Goal: Task Accomplishment & Management: Manage account settings

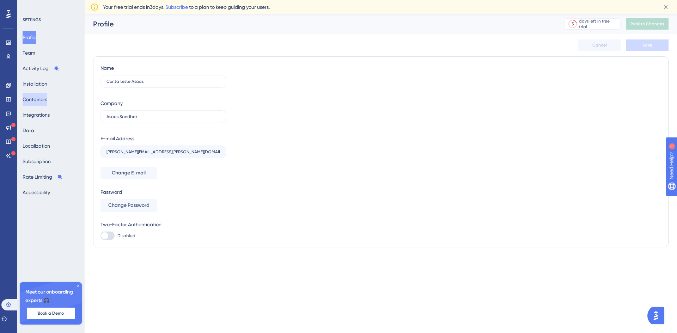
click at [47, 98] on button "Containers" at bounding box center [35, 99] width 25 height 13
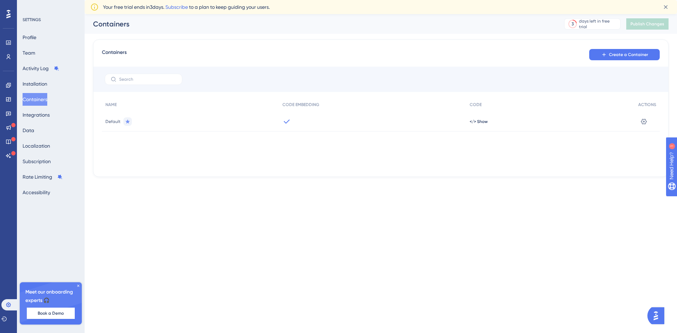
click at [127, 123] on icon at bounding box center [128, 121] width 5 height 4
click at [646, 54] on span "Create a Container" at bounding box center [628, 55] width 39 height 6
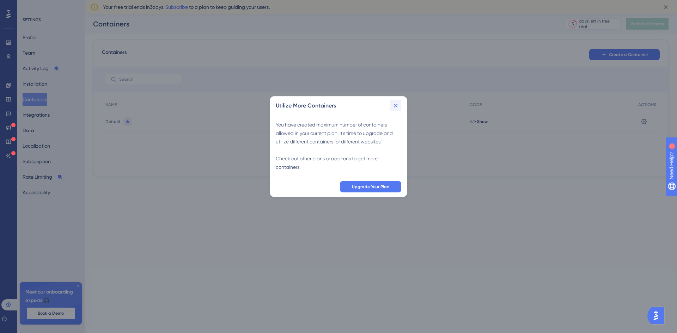
click at [398, 104] on icon at bounding box center [395, 105] width 7 height 7
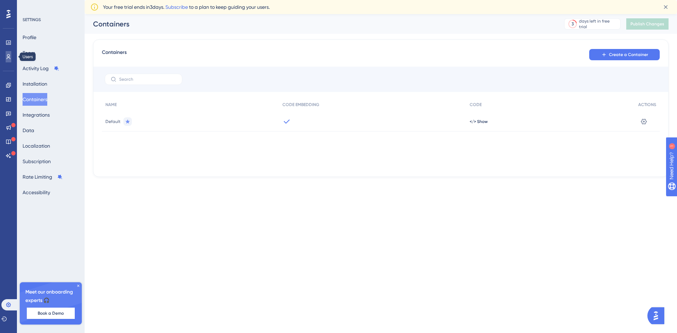
click at [0, 0] on icon at bounding box center [0, 0] width 0 height 0
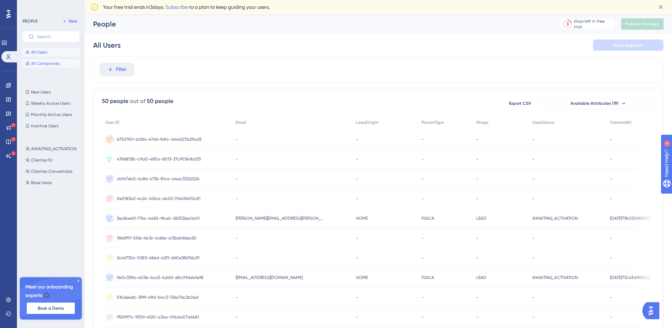
click at [48, 61] on span "All Companies" at bounding box center [45, 64] width 29 height 6
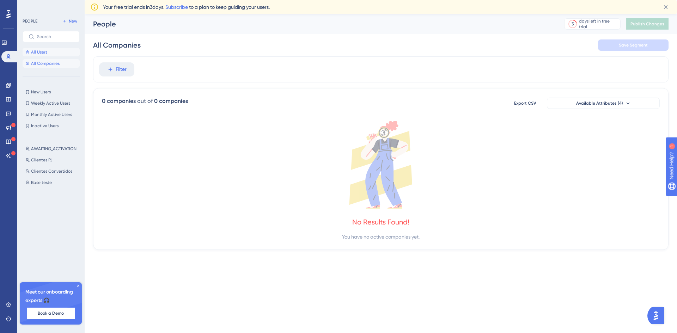
click at [48, 54] on button "All Users" at bounding box center [51, 52] width 57 height 8
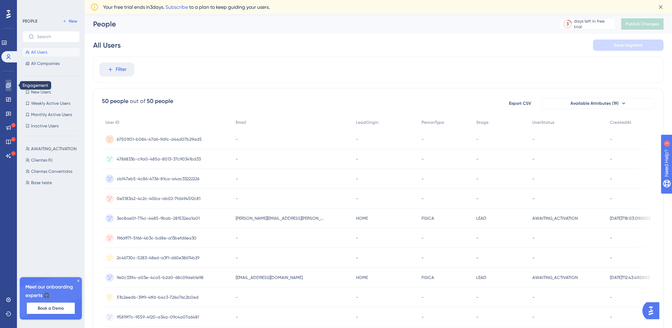
click at [11, 83] on link at bounding box center [9, 85] width 6 height 11
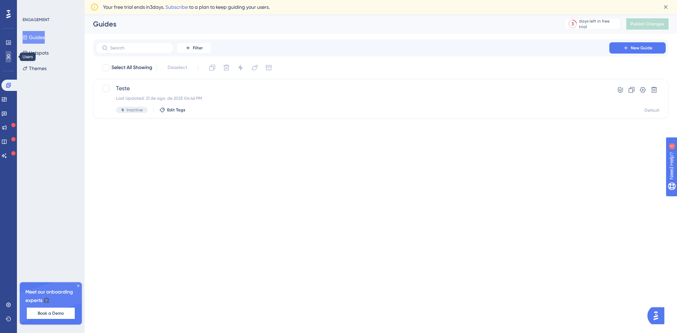
click at [0, 0] on icon at bounding box center [0, 0] width 0 height 0
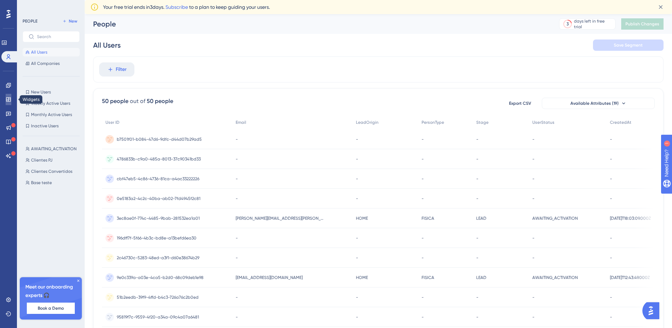
click at [8, 103] on link at bounding box center [9, 99] width 6 height 11
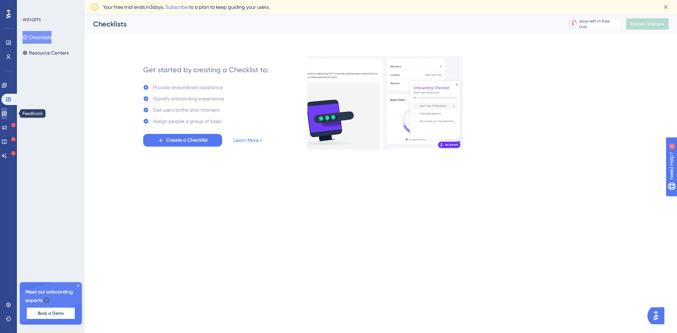
click at [7, 110] on link at bounding box center [4, 113] width 6 height 11
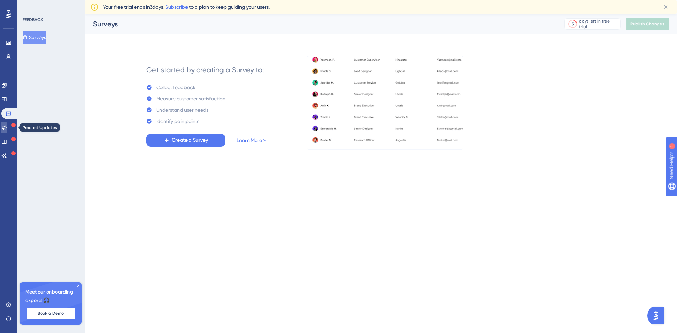
click at [7, 124] on link at bounding box center [4, 127] width 6 height 11
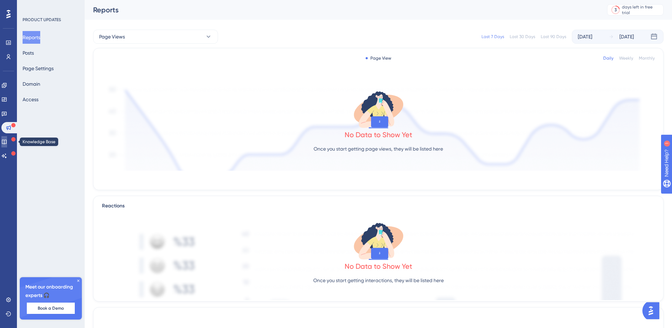
click at [7, 143] on link at bounding box center [4, 141] width 6 height 11
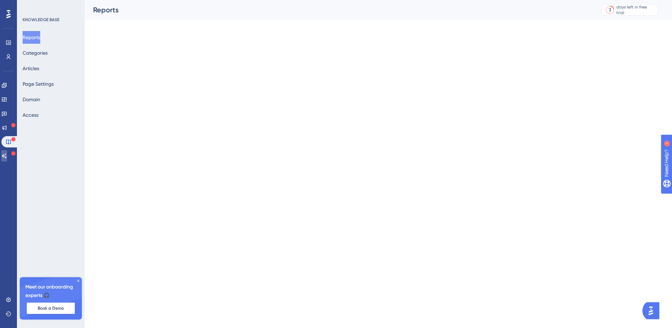
click at [7, 154] on icon at bounding box center [4, 156] width 6 height 6
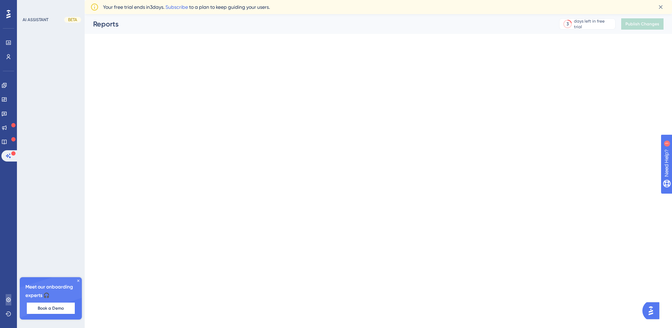
click at [8, 303] on icon at bounding box center [9, 300] width 6 height 6
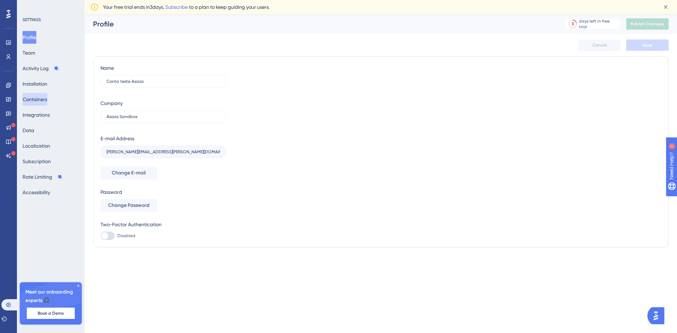
click at [41, 103] on button "Containers" at bounding box center [35, 99] width 25 height 13
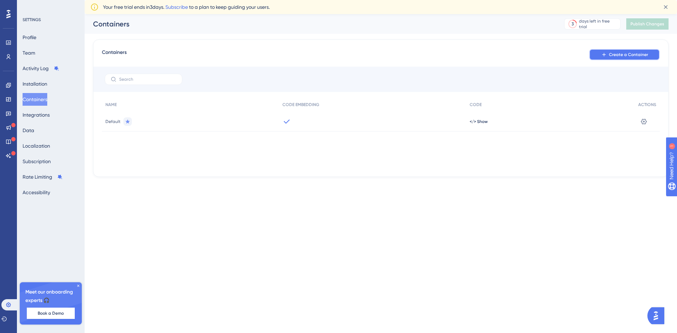
click at [610, 55] on span "Create a Container" at bounding box center [628, 55] width 39 height 6
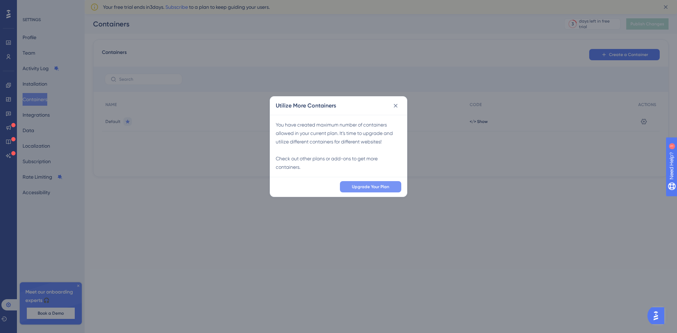
click at [364, 187] on span "Upgrade Your Plan" at bounding box center [370, 187] width 37 height 6
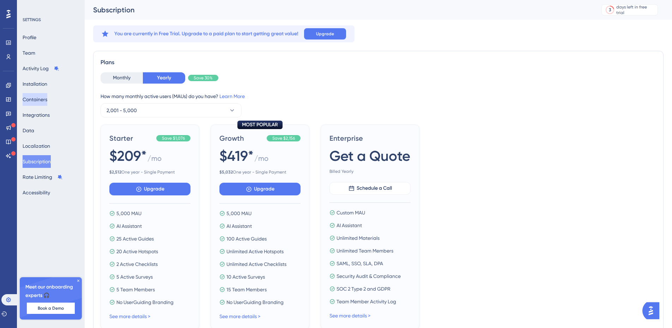
click at [46, 98] on button "Containers" at bounding box center [35, 99] width 25 height 13
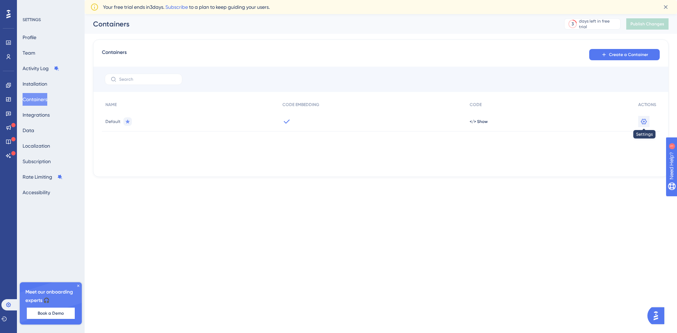
click at [646, 123] on icon at bounding box center [644, 122] width 6 height 6
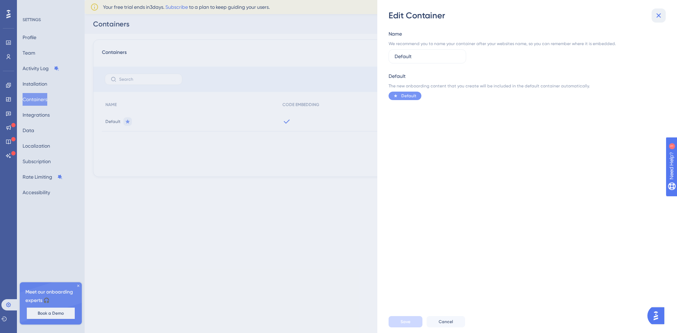
click at [655, 16] on icon at bounding box center [659, 15] width 8 height 8
